Goal: Task Accomplishment & Management: Manage account settings

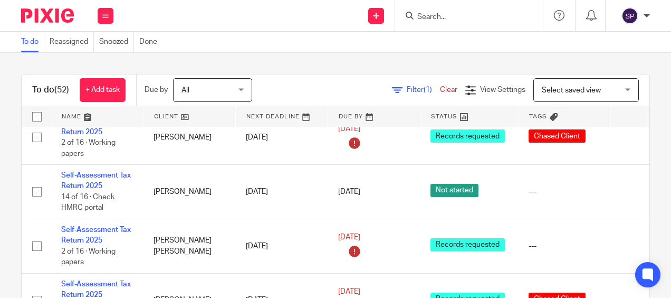
scroll to position [844, 0]
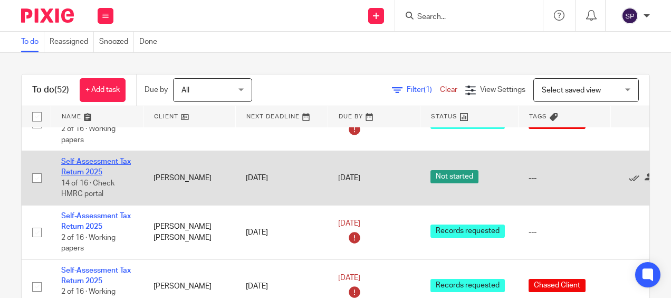
click at [104, 158] on link "Self-Assessment Tax Return 2025" at bounding box center [96, 167] width 70 height 18
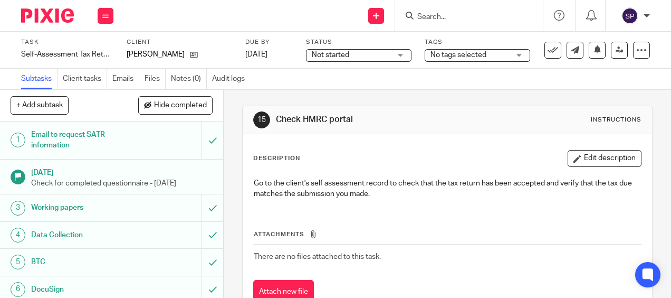
click at [401, 54] on div "Not started Not started" at bounding box center [359, 55] width 106 height 13
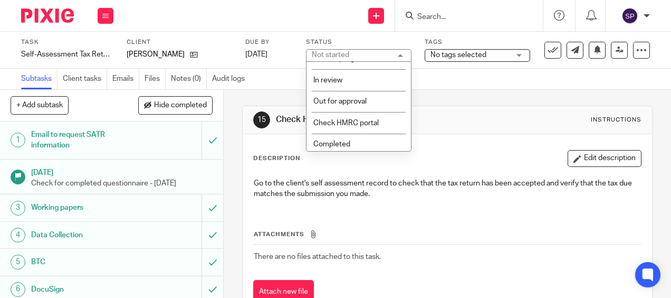
scroll to position [135, 0]
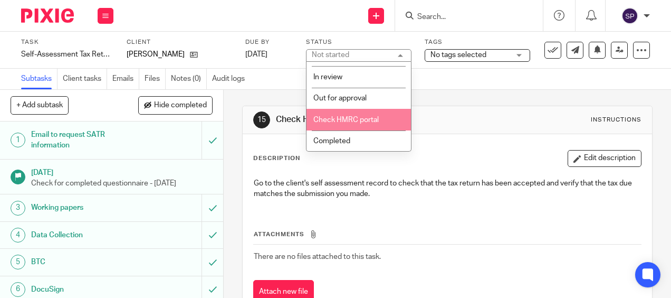
click at [357, 121] on span "Check HMRC portal" at bounding box center [345, 119] width 65 height 7
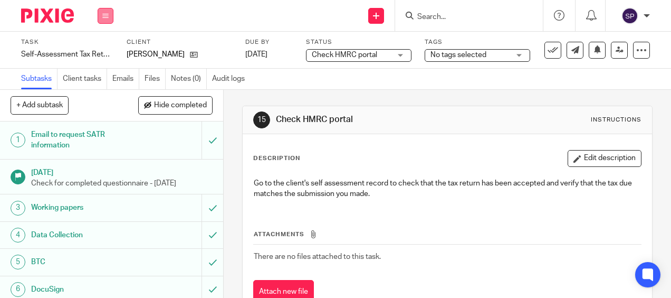
click at [103, 15] on icon at bounding box center [105, 16] width 6 height 6
click at [110, 47] on link "Work" at bounding box center [100, 48] width 18 height 7
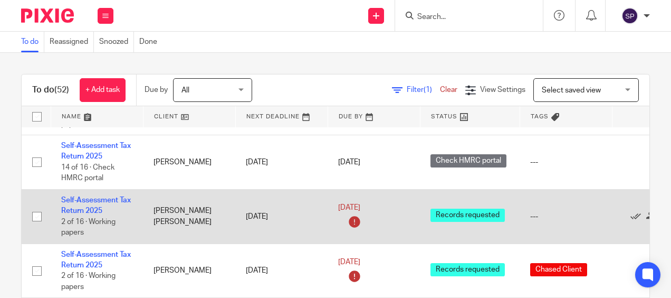
scroll to position [844, 0]
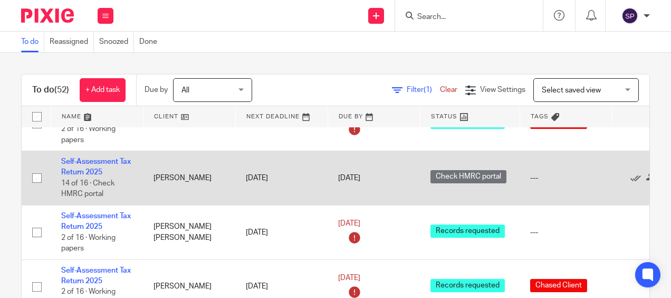
click at [90, 163] on td "Self-Assessment Tax Return 2025 14 of 16 · Check HMRC portal" at bounding box center [97, 178] width 92 height 54
click at [90, 153] on td "Self-Assessment Tax Return 2025 14 of 16 · Check HMRC portal" at bounding box center [97, 178] width 92 height 54
click at [93, 158] on link "Self-Assessment Tax Return 2025" at bounding box center [96, 167] width 70 height 18
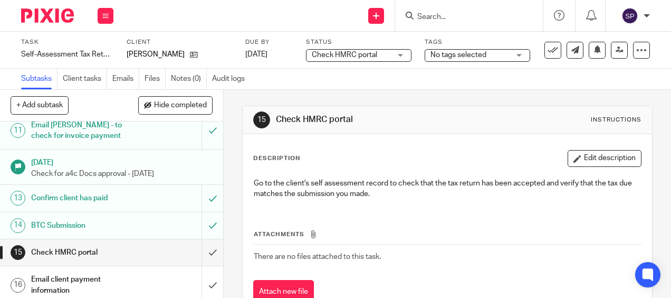
scroll to position [343, 0]
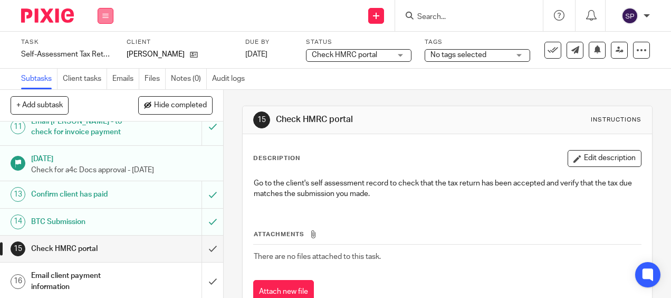
click at [102, 17] on icon at bounding box center [105, 16] width 6 height 6
click at [97, 51] on link "Work" at bounding box center [100, 48] width 18 height 7
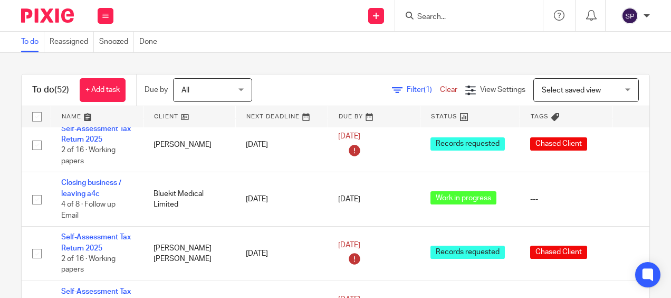
scroll to position [1003, 0]
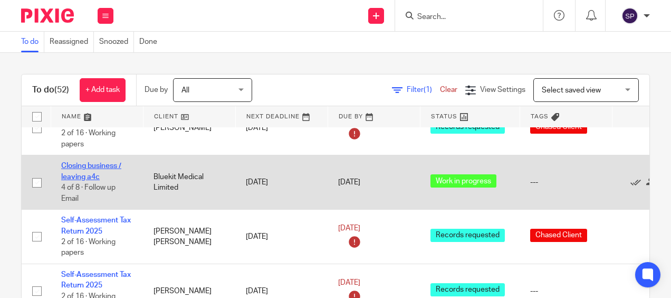
click at [106, 162] on link "Closing business / leaving a4c" at bounding box center [91, 171] width 60 height 18
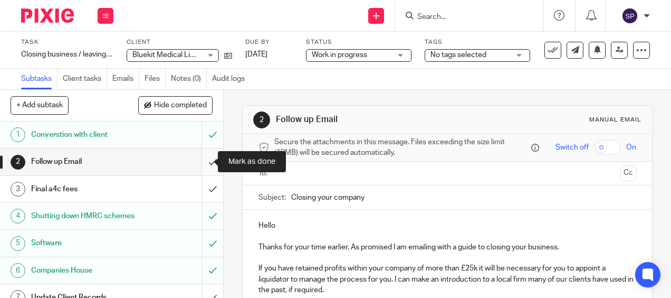
click at [201, 164] on input "submit" at bounding box center [111, 161] width 223 height 26
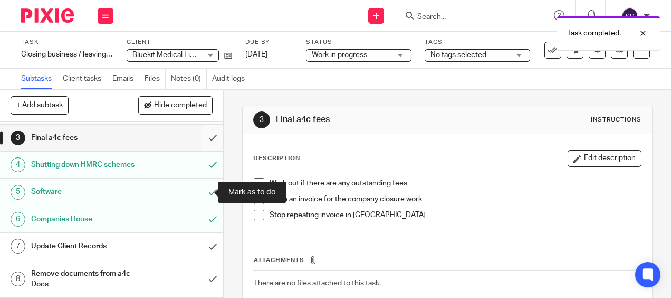
scroll to position [61, 0]
click at [132, 245] on div "Update Client Records" at bounding box center [111, 246] width 160 height 16
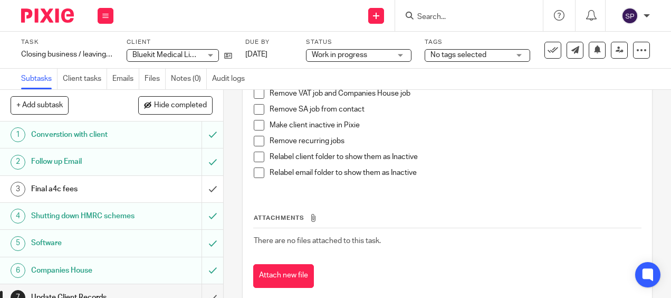
scroll to position [61, 0]
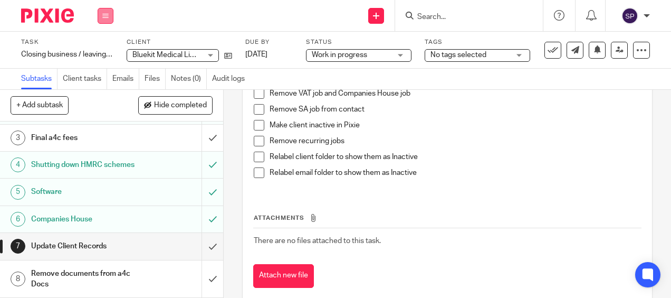
click at [101, 17] on button at bounding box center [106, 16] width 16 height 16
click at [97, 50] on link "Work" at bounding box center [100, 48] width 18 height 7
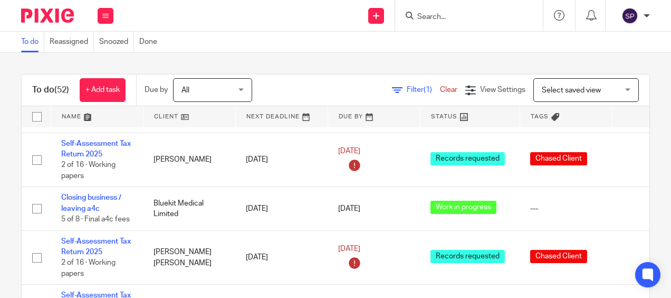
scroll to position [1003, 0]
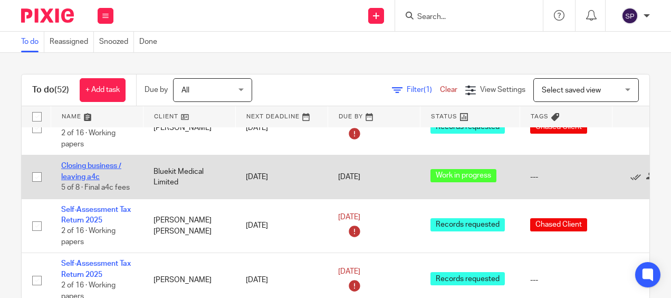
click at [79, 162] on link "Closing business / leaving a4c" at bounding box center [91, 171] width 60 height 18
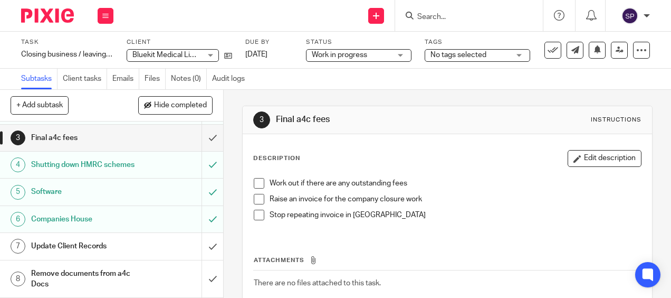
scroll to position [61, 0]
click at [118, 256] on link "7 Update Client Records" at bounding box center [101, 246] width 202 height 26
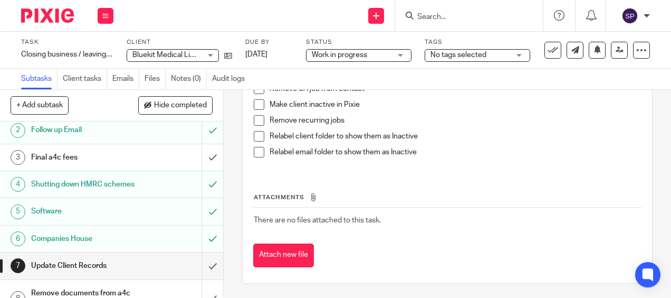
scroll to position [61, 0]
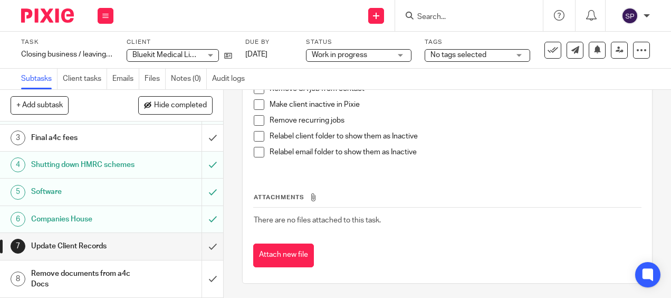
click at [132, 278] on div "Remove documents from a4c Docs" at bounding box center [111, 278] width 160 height 27
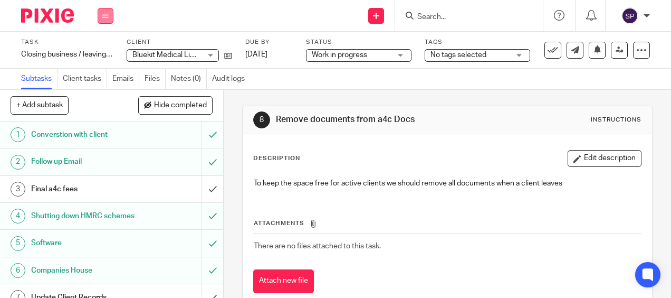
click at [104, 18] on icon at bounding box center [105, 16] width 6 height 6
click at [97, 49] on link "Work" at bounding box center [100, 48] width 18 height 7
